Goal: Task Accomplishment & Management: Manage account settings

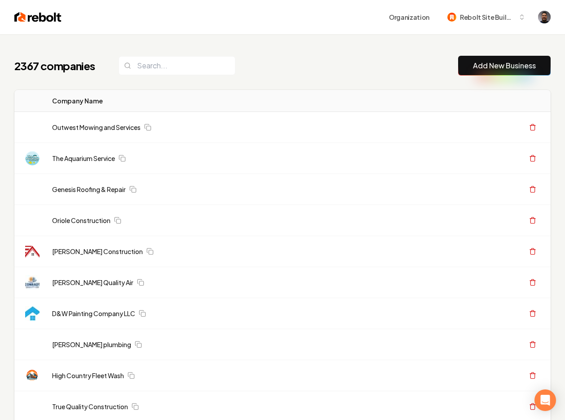
click at [115, 124] on link "Outwest Mowing and Services" at bounding box center [96, 127] width 89 height 9
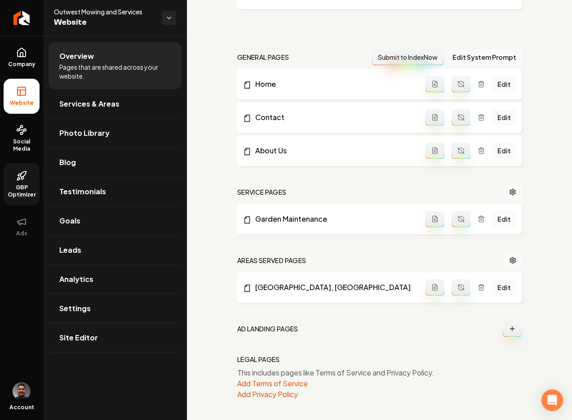
scroll to position [242, 0]
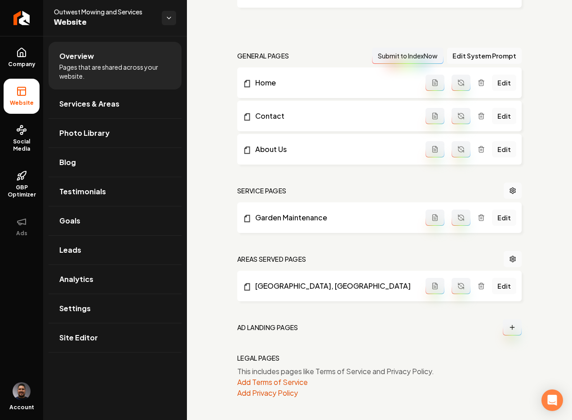
click at [523, 321] on div "Setup Checklist 50 % Complete Connect a domain Get your website live by connect…" at bounding box center [379, 107] width 385 height 626
click at [510, 329] on button "Main content area" at bounding box center [512, 327] width 19 height 16
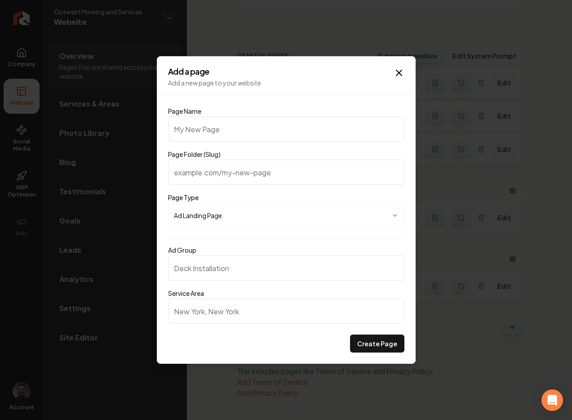
click at [259, 215] on body "Company Website Social Media GBP Optimizer Ads Account Outwest Mowing and Servi…" at bounding box center [286, 210] width 572 height 420
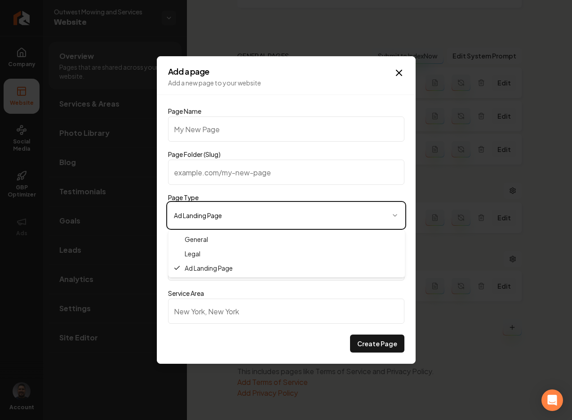
click at [259, 215] on body "Company Website Social Media GBP Optimizer Ads Account Outwest Mowing and Servi…" at bounding box center [286, 210] width 572 height 420
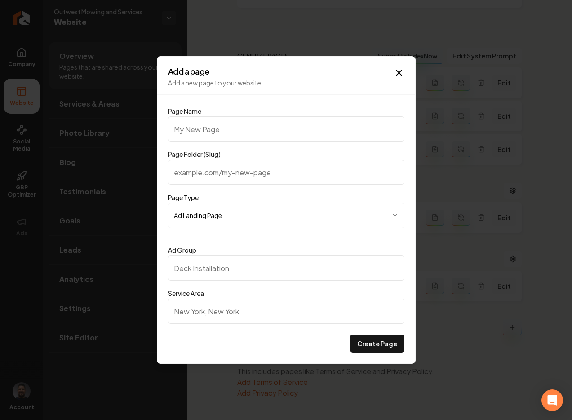
click at [270, 256] on input "Ad Group" at bounding box center [286, 267] width 236 height 25
click at [218, 271] on input "Ad Group" at bounding box center [286, 267] width 236 height 25
click at [227, 316] on input "Service Area" at bounding box center [286, 310] width 236 height 25
click at [237, 271] on input "Ad Group" at bounding box center [286, 267] width 236 height 25
click at [398, 73] on icon "button" at bounding box center [398, 72] width 5 height 5
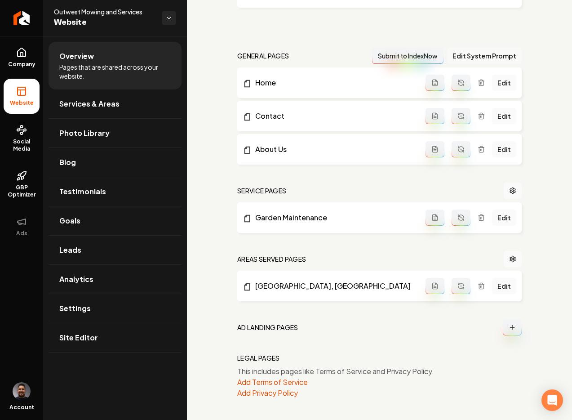
click at [465, 52] on button "Edit System Prompt" at bounding box center [484, 56] width 75 height 16
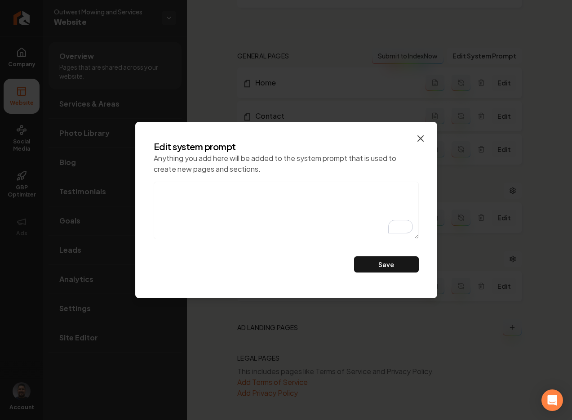
click at [421, 139] on icon "button" at bounding box center [420, 138] width 5 height 5
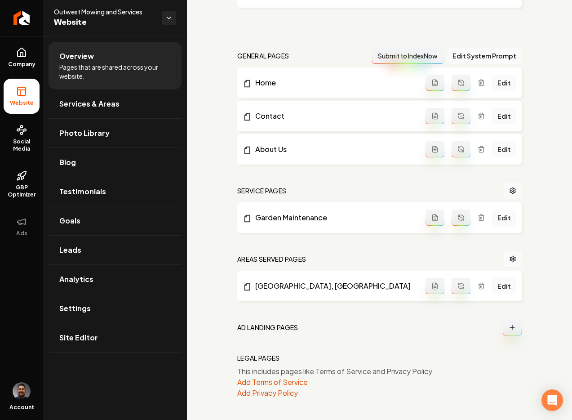
click at [458, 282] on icon "Main content area" at bounding box center [461, 285] width 7 height 7
click at [260, 379] on button "Add Terms of Service" at bounding box center [272, 382] width 71 height 11
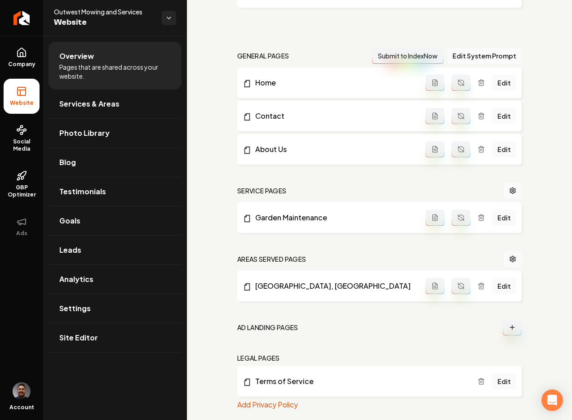
scroll to position [254, 0]
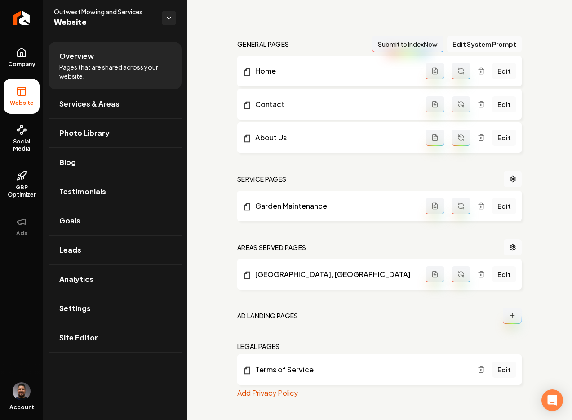
click at [479, 369] on icon "Main content area" at bounding box center [481, 369] width 7 height 7
click at [293, 393] on button "Add Privacy Policy" at bounding box center [267, 392] width 61 height 11
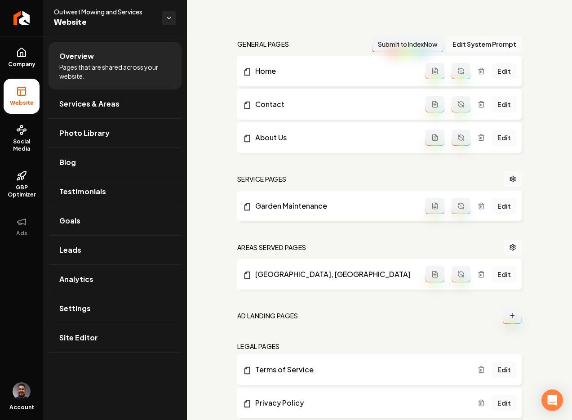
scroll to position [276, 0]
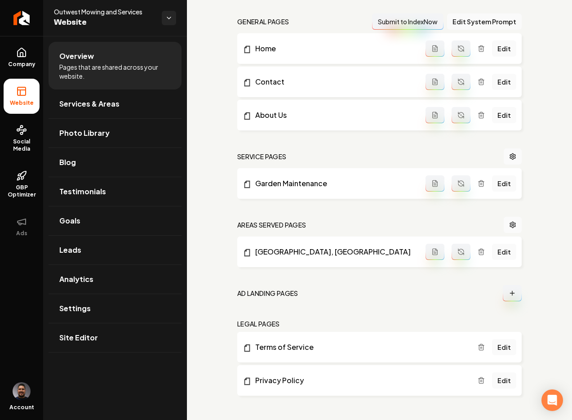
click at [524, 291] on div "Setup Checklist 50 % Complete Connect a domain Get your website live by connect…" at bounding box center [379, 90] width 385 height 660
click at [536, 306] on div "Setup Checklist 50 % Complete Connect a domain Get your website live by connect…" at bounding box center [379, 90] width 385 height 660
click at [529, 285] on div "Setup Checklist 50 % Complete Connect a domain Get your website live by connect…" at bounding box center [379, 90] width 385 height 660
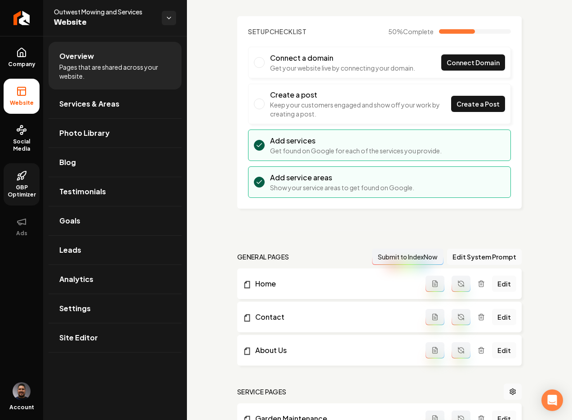
scroll to position [0, 0]
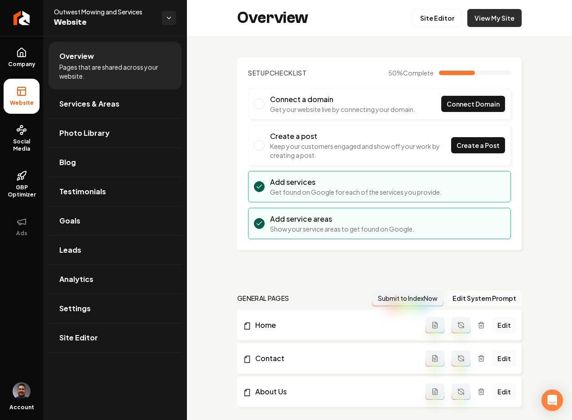
click at [480, 18] on link "View My Site" at bounding box center [494, 18] width 54 height 18
click at [477, 14] on link "View My Site" at bounding box center [494, 18] width 54 height 18
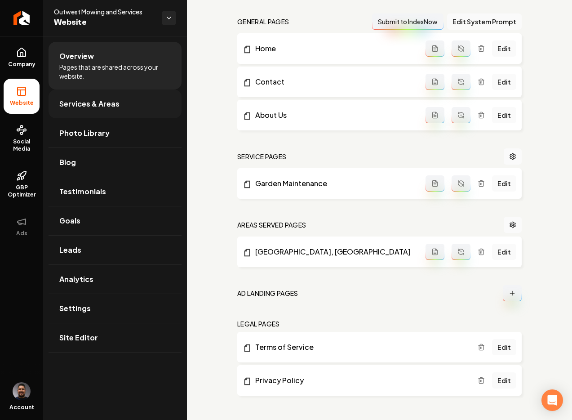
click at [120, 105] on link "Services & Areas" at bounding box center [115, 103] width 133 height 29
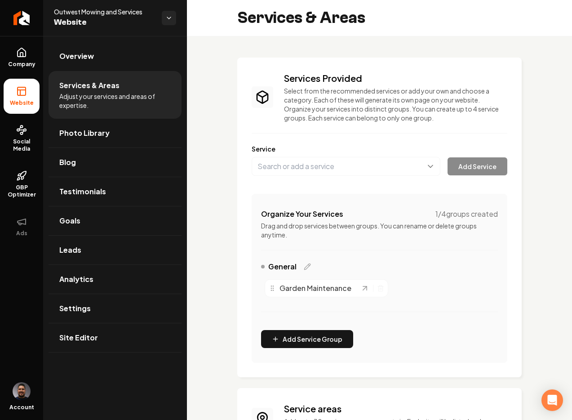
click at [338, 263] on div "General" at bounding box center [379, 268] width 237 height 14
click at [361, 263] on div "General" at bounding box center [379, 268] width 237 height 14
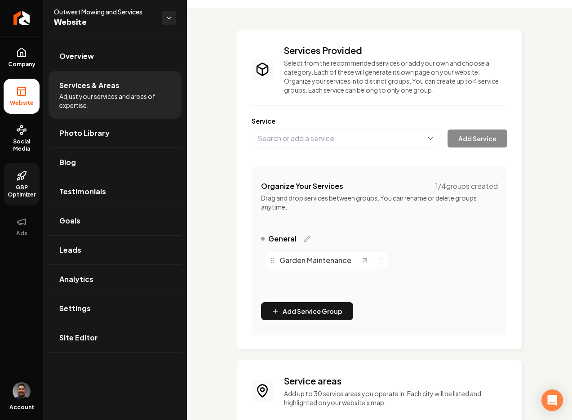
scroll to position [27, 0]
click at [18, 23] on icon "Return to dashboard" at bounding box center [21, 18] width 14 height 14
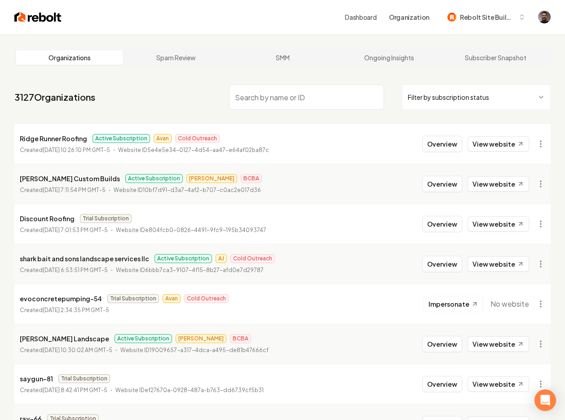
click at [61, 135] on p "Ridge Runner Roofing" at bounding box center [53, 138] width 67 height 11
click at [60, 139] on p "Ridge Runner Roofing" at bounding box center [53, 138] width 67 height 11
click at [439, 141] on button "Overview" at bounding box center [442, 144] width 40 height 16
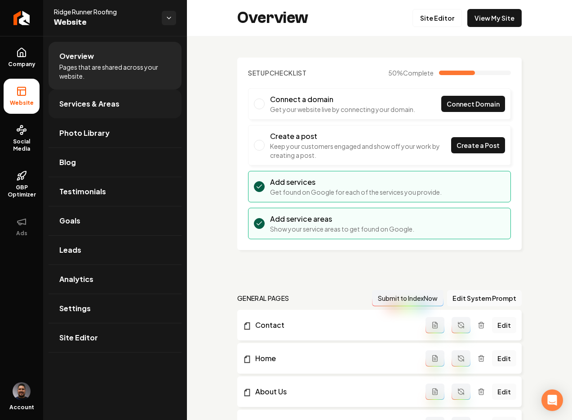
click at [128, 103] on link "Services & Areas" at bounding box center [115, 103] width 133 height 29
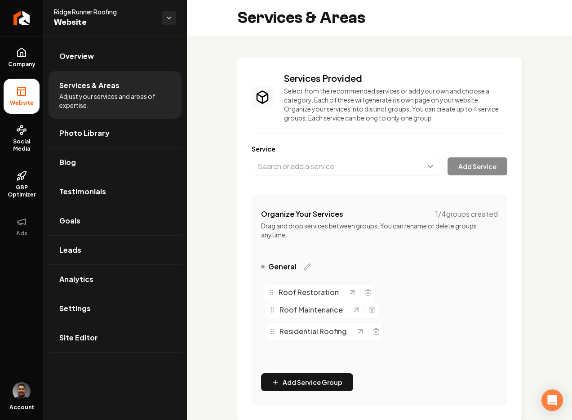
click at [275, 291] on icon "Main content area" at bounding box center [271, 292] width 7 height 7
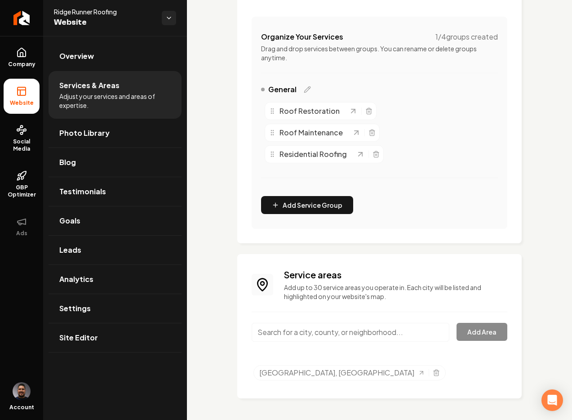
click at [308, 112] on span "Roof Restoration" at bounding box center [310, 111] width 60 height 11
click at [352, 111] on icon "Main content area" at bounding box center [353, 111] width 4 height 4
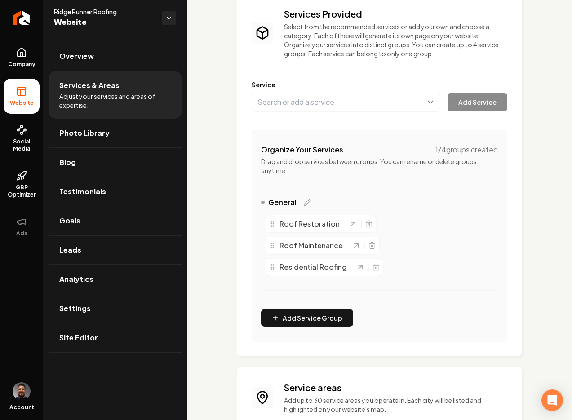
scroll to position [0, 0]
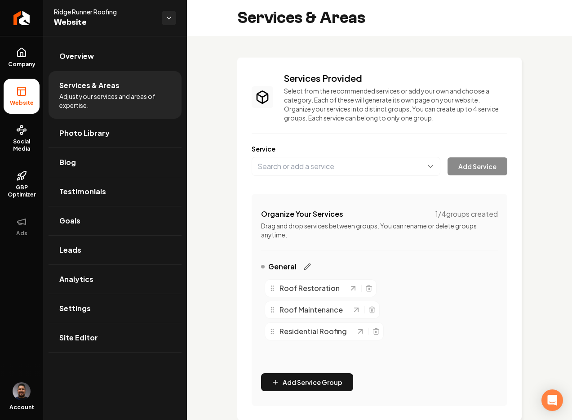
click at [307, 266] on icon "Main content area" at bounding box center [307, 266] width 7 height 7
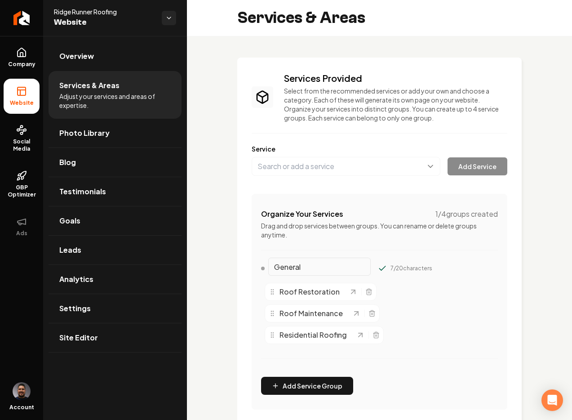
click at [371, 249] on div "Organize Your Services 1 / 4 groups created Drag and drop services between grou…" at bounding box center [380, 302] width 256 height 216
click at [314, 201] on div "Organize Your Services 1 / 4 groups created Drag and drop services between grou…" at bounding box center [380, 302] width 256 height 216
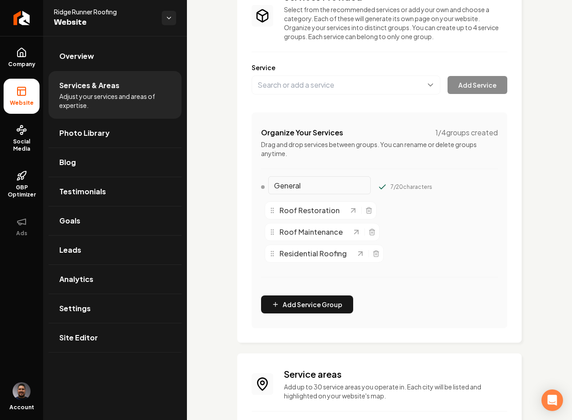
scroll to position [170, 0]
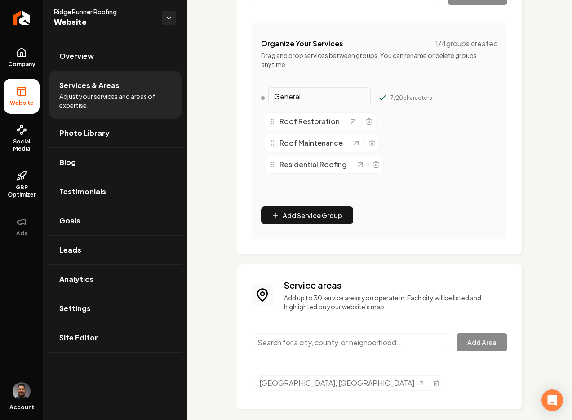
click at [319, 185] on div "General 7 / 20 characters Roof Restoration Roof Maintenance Residential Roofing" at bounding box center [379, 145] width 237 height 108
click at [324, 166] on span "Residential Roofing" at bounding box center [313, 164] width 67 height 11
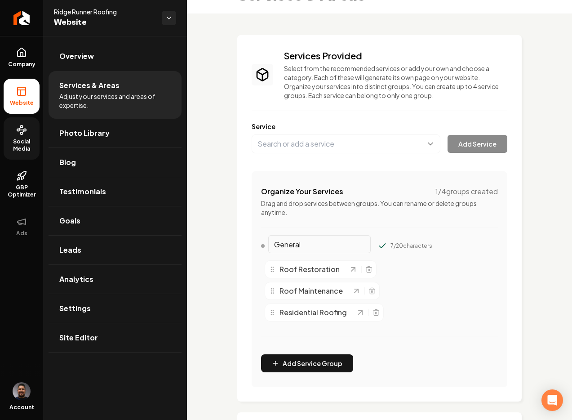
scroll to position [0, 0]
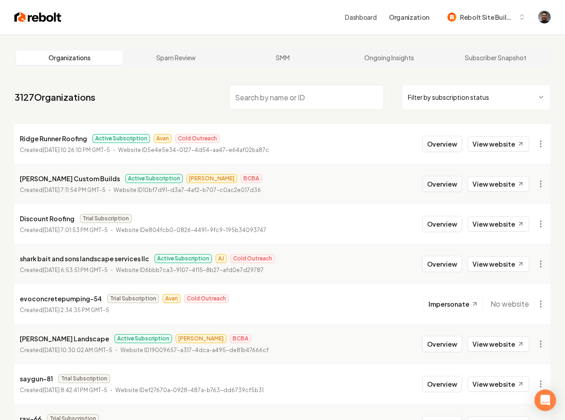
click at [442, 182] on button "Overview" at bounding box center [442, 184] width 40 height 16
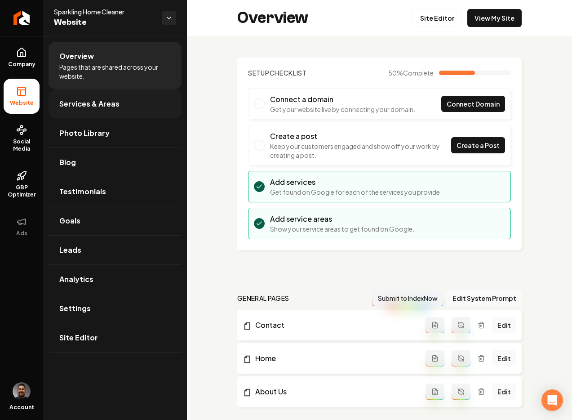
click at [99, 94] on link "Services & Areas" at bounding box center [115, 103] width 133 height 29
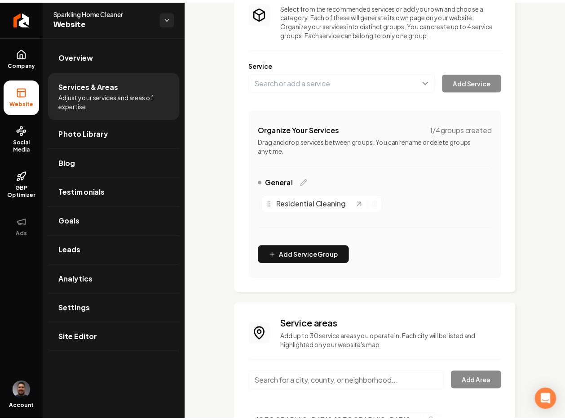
scroll to position [134, 0]
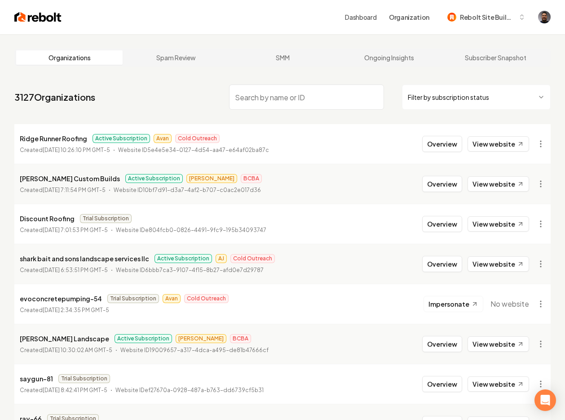
scroll to position [397, 0]
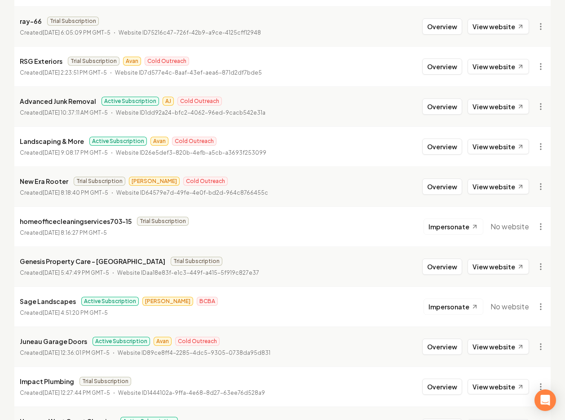
click at [67, 222] on p "homeofficecleaningservices703-15" at bounding box center [76, 221] width 112 height 11
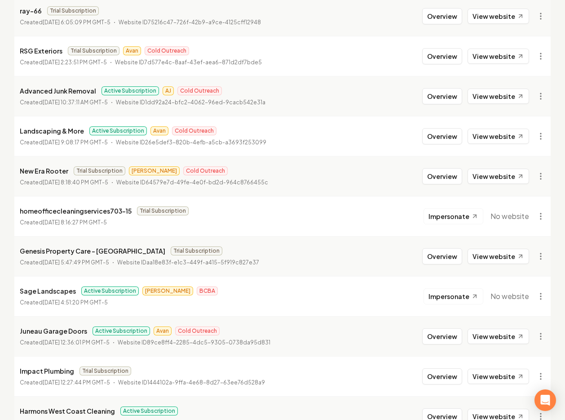
scroll to position [423, 0]
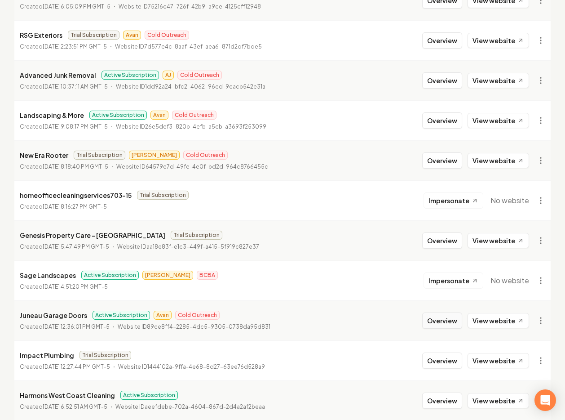
click at [449, 318] on button "Overview" at bounding box center [442, 320] width 40 height 16
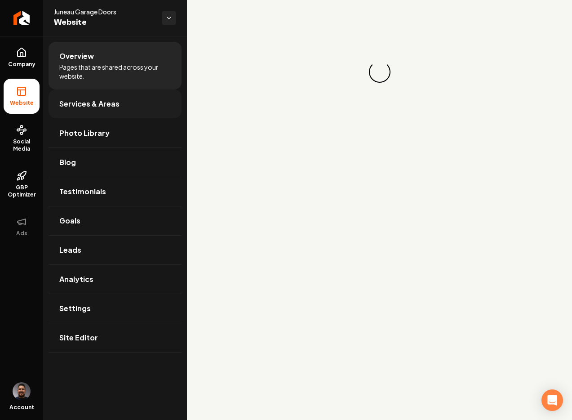
click at [103, 101] on span "Services & Areas" at bounding box center [89, 103] width 60 height 11
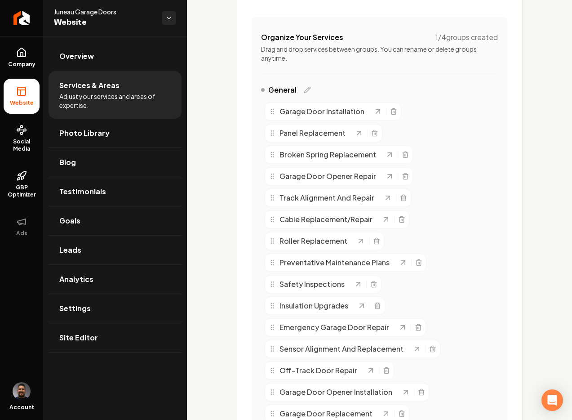
scroll to position [40, 0]
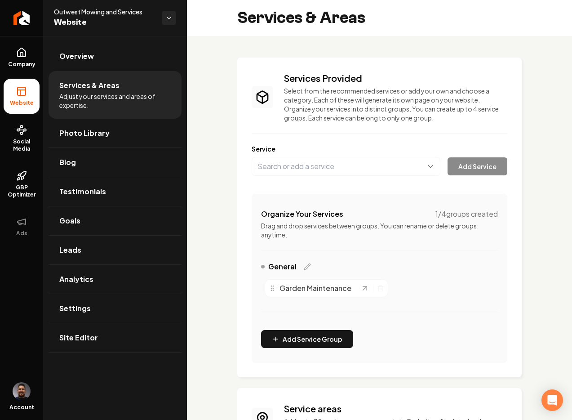
click at [202, 65] on div "Services Provided Select from the recommended services or add your own and choo…" at bounding box center [379, 295] width 385 height 518
click at [200, 106] on div "Services Provided Select from the recommended services or add your own and choo…" at bounding box center [379, 295] width 385 height 518
